Goal: Information Seeking & Learning: Learn about a topic

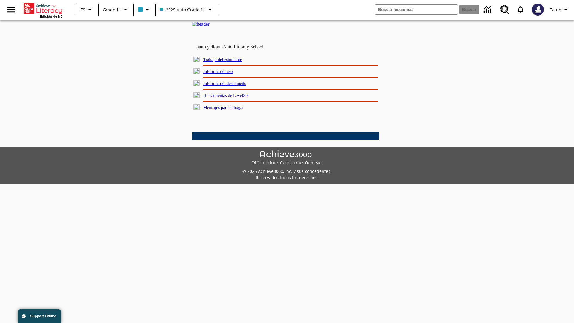
click at [223, 74] on link "Informes del uso" at bounding box center [218, 71] width 30 height 5
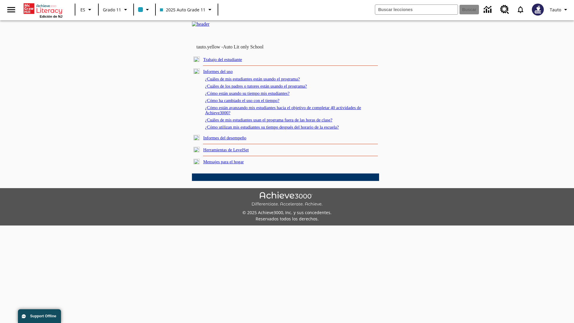
click at [261, 81] on link "¿Cuáles de mis estudiantes están usando el programa?" at bounding box center [252, 79] width 95 height 5
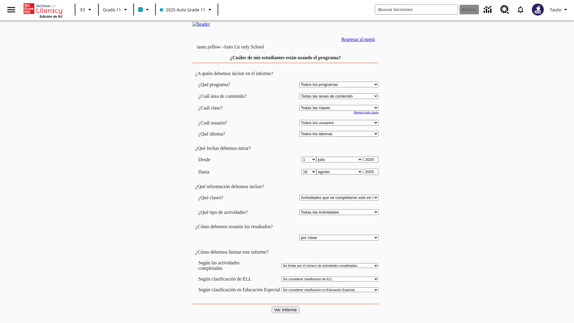
click at [340, 111] on select "Seleccionar una clase: Todas las clases 2025 Auto Grade 11 205 Auto Grade 11 Sa…" at bounding box center [338, 108] width 79 height 6
select select "11133141"
click at [340, 126] on select "Todos los usuarios Puma, Sautoen Puma, Sautoes Puma, Sautoss Twoclasses, Sautoe…" at bounding box center [338, 123] width 79 height 6
select select "21437114"
click at [286, 307] on input "Ver Informe" at bounding box center [286, 310] width 28 height 7
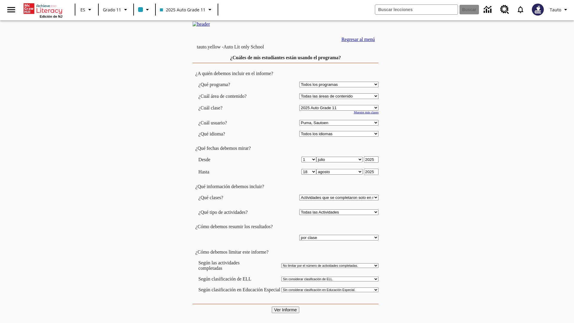
click at [357, 42] on link "Regresar al menú" at bounding box center [359, 39] width 34 height 5
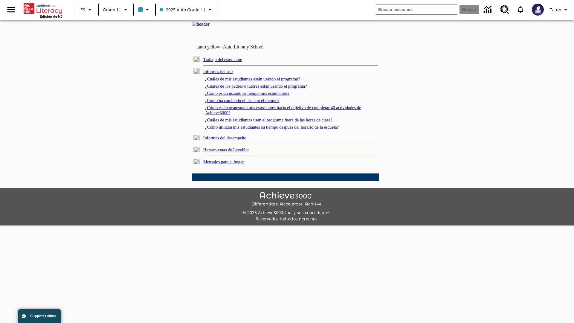
click at [265, 89] on link "¿Cuáles de los padres o tutores están usando el programa?" at bounding box center [256, 86] width 102 height 5
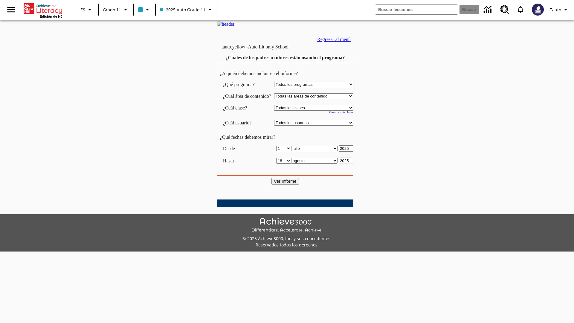
click at [320, 111] on select "Seleccionar una clase: Todas las clases 2025 Auto Grade 11 205 Auto Grade 11 Sa…" at bounding box center [313, 108] width 79 height 6
select select "11133141"
select select "21437114"
click at [286, 185] on input "Ver Informe" at bounding box center [286, 181] width 28 height 7
click at [351, 42] on link "Regresar al menú" at bounding box center [334, 39] width 34 height 5
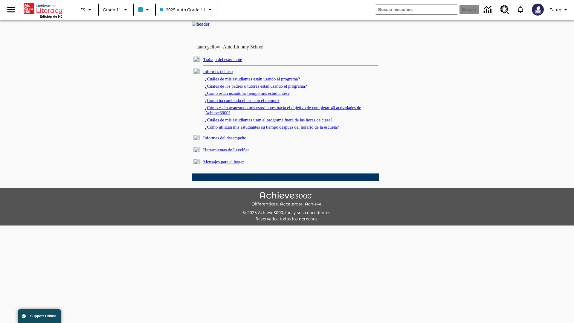
click at [255, 96] on link "¿Cómo están usando su tiempo mis estudiantes?" at bounding box center [247, 93] width 85 height 5
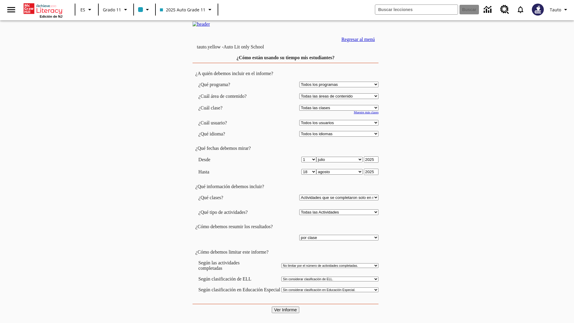
click at [340, 111] on select "Seleccionar una clase: Todas las clases 2025 Auto Grade 11 205 Auto Grade 11 Sa…" at bounding box center [338, 108] width 79 height 6
select select "11133141"
click at [340, 126] on select "Todos los usuarios Puma, Sautoen Puma, Sautoes Puma, Sautoss Twoclasses, Sautoe…" at bounding box center [338, 123] width 79 height 6
select select "21437114"
click at [286, 307] on input "Ver Informe" at bounding box center [286, 310] width 28 height 7
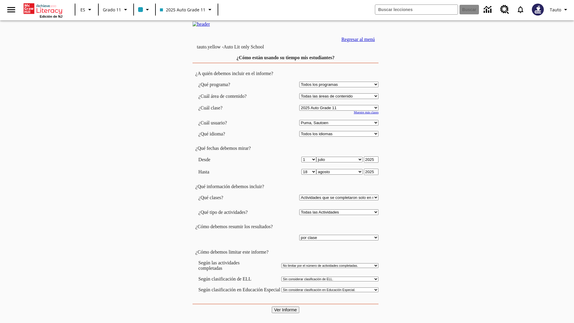
click at [357, 42] on link "Regresar al menú" at bounding box center [359, 39] width 34 height 5
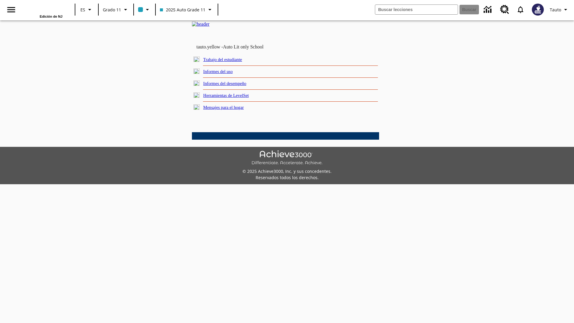
click at [0, 0] on link "¿Cómo ha cambiado el uso con el tiempo?" at bounding box center [0, 0] width 0 height 0
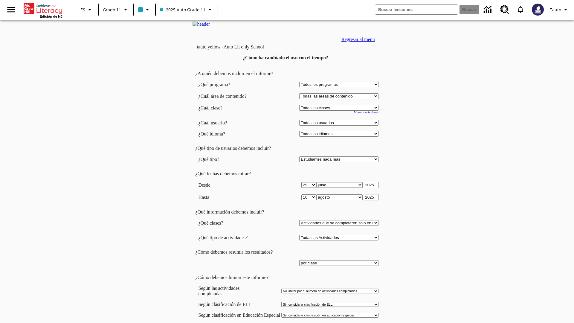
click at [340, 111] on select "Seleccionar una clase: Todas las clases 2025 Auto Grade 11 205 Auto Grade 11 Sa…" at bounding box center [338, 108] width 79 height 6
select select "11133141"
click at [340, 126] on select "Todos los usuarios Puma, Sautoen Puma, Sautoes Puma, Sautoss Twoclasses, Sautoe…" at bounding box center [338, 123] width 79 height 6
select select "21437114"
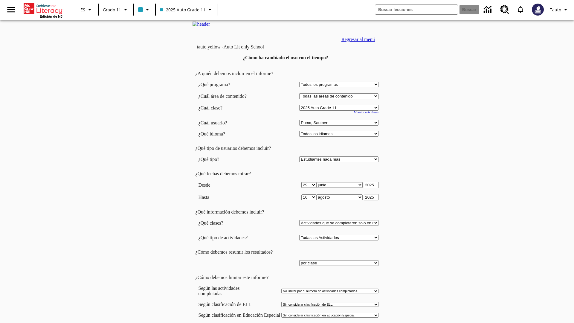
click at [357, 42] on link "Regresar al menú" at bounding box center [359, 39] width 34 height 5
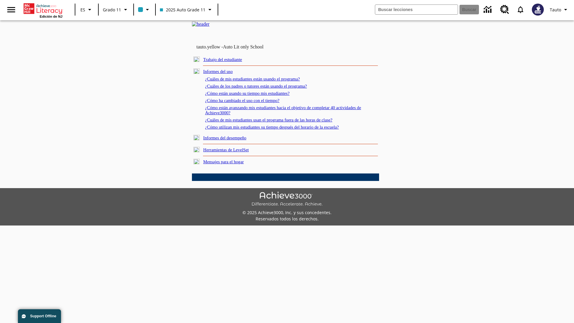
click at [281, 115] on link "¿Cómo están avanzando mis estudiantes hacia el objetivo de completar 40 activid…" at bounding box center [283, 110] width 156 height 10
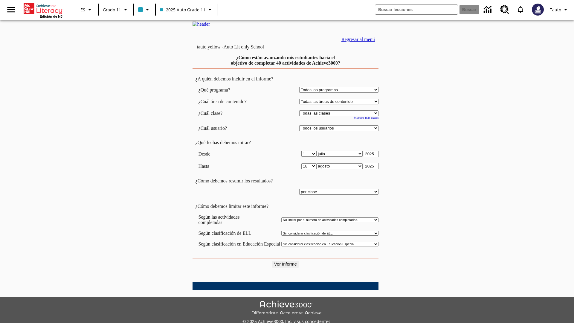
select select "11133141"
click at [340, 131] on select "Todos los usuarios Puma, Sautoen Puma, Sautoes Puma, Sautoss Twoclasses, Sautoe…" at bounding box center [338, 128] width 79 height 6
select select "21437114"
click at [286, 261] on input "Ver Informe" at bounding box center [286, 264] width 28 height 7
click at [357, 42] on link "Regresar al menú" at bounding box center [359, 39] width 34 height 5
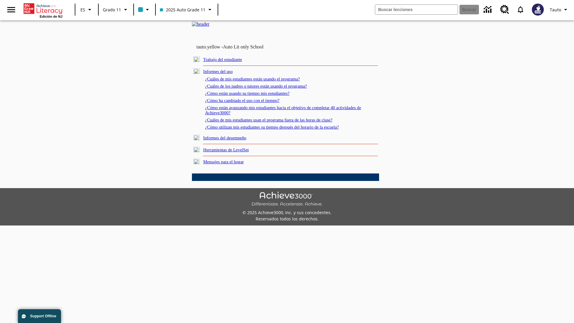
click at [280, 122] on link "¿Cuáles de mis estudiantes usan el programa fuera de las horas de clase?" at bounding box center [268, 120] width 127 height 5
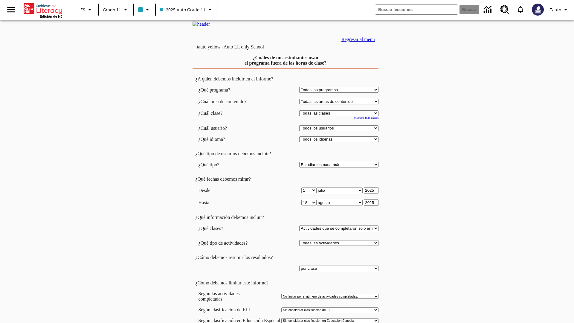
select select "11133141"
click at [340, 131] on select "Todos los usuarios Puma, Sautoen Puma, Sautoes Puma, Sautoss Twoclasses, Sautoe…" at bounding box center [338, 128] width 79 height 6
select select "21437114"
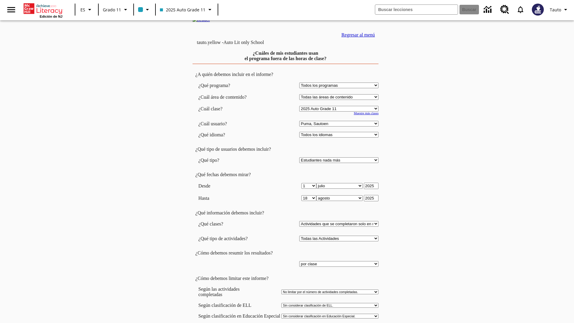
click at [357, 37] on link "Regresar al menú" at bounding box center [359, 34] width 34 height 5
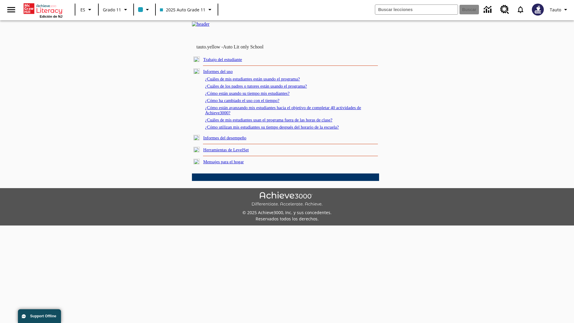
click at [282, 130] on link "¿Cómo utilizan mis estudiantes su tiempo después del horario de la escuela?" at bounding box center [272, 127] width 134 height 5
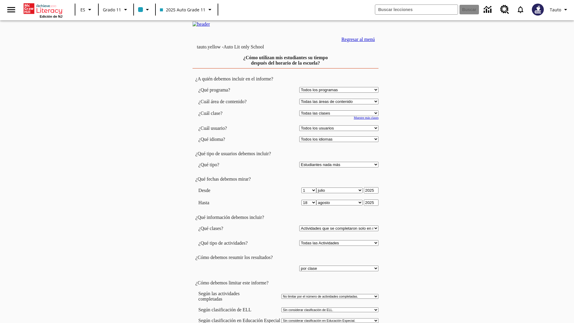
select select "11133141"
click at [340, 131] on select "Todos los usuarios Puma, Sautoen Puma, Sautoes Puma, Sautoss Twoclasses, Sautoe…" at bounding box center [338, 128] width 79 height 6
select select "21437114"
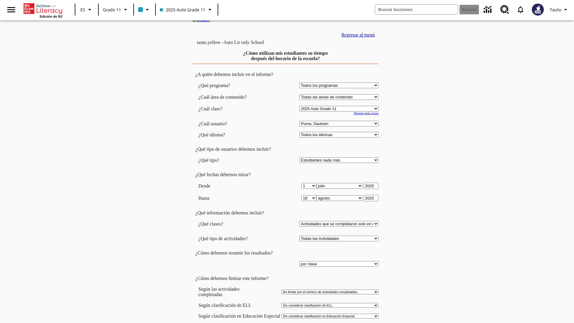
click at [357, 37] on link "Regresar al menú" at bounding box center [359, 34] width 34 height 5
